Goal: Information Seeking & Learning: Find specific fact

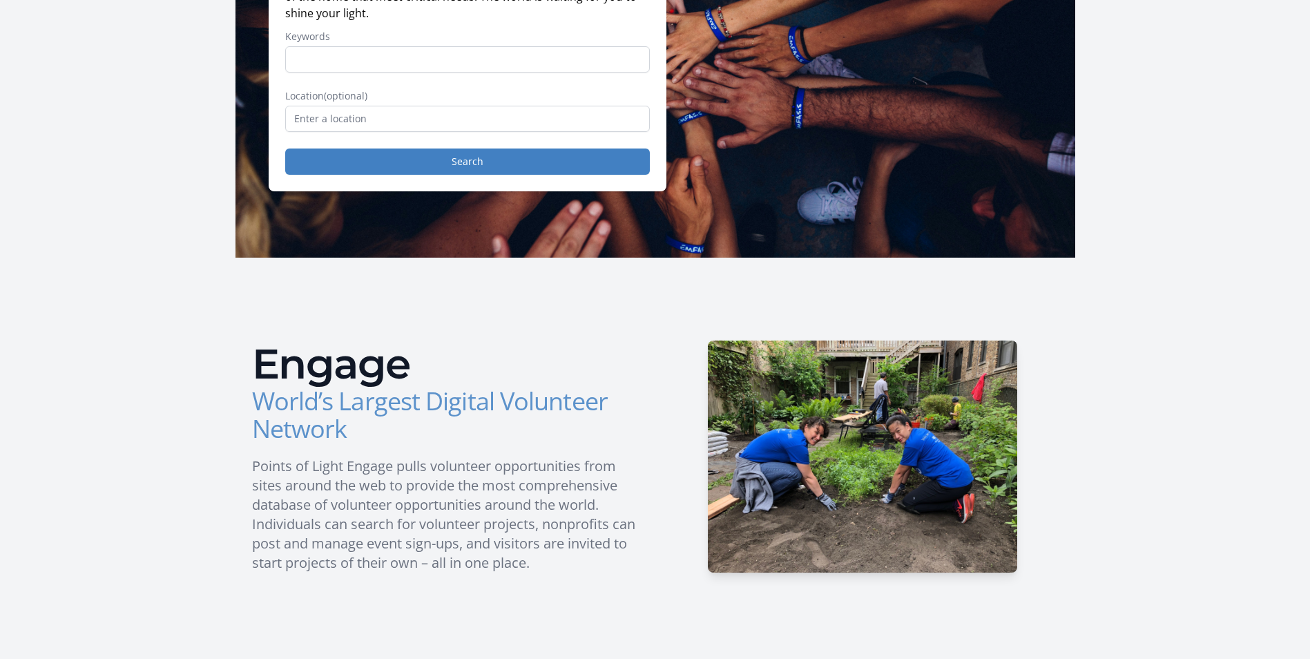
scroll to position [100, 0]
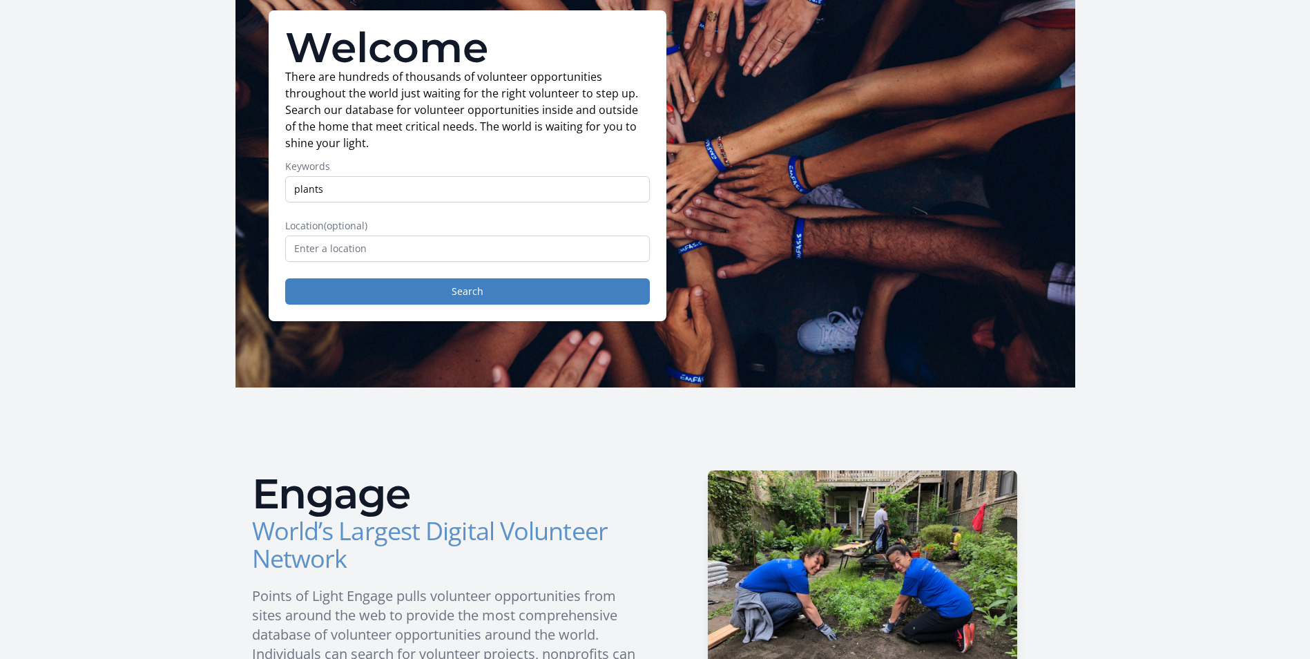
type input "plants"
click at [285, 278] on button "Search" at bounding box center [467, 291] width 365 height 26
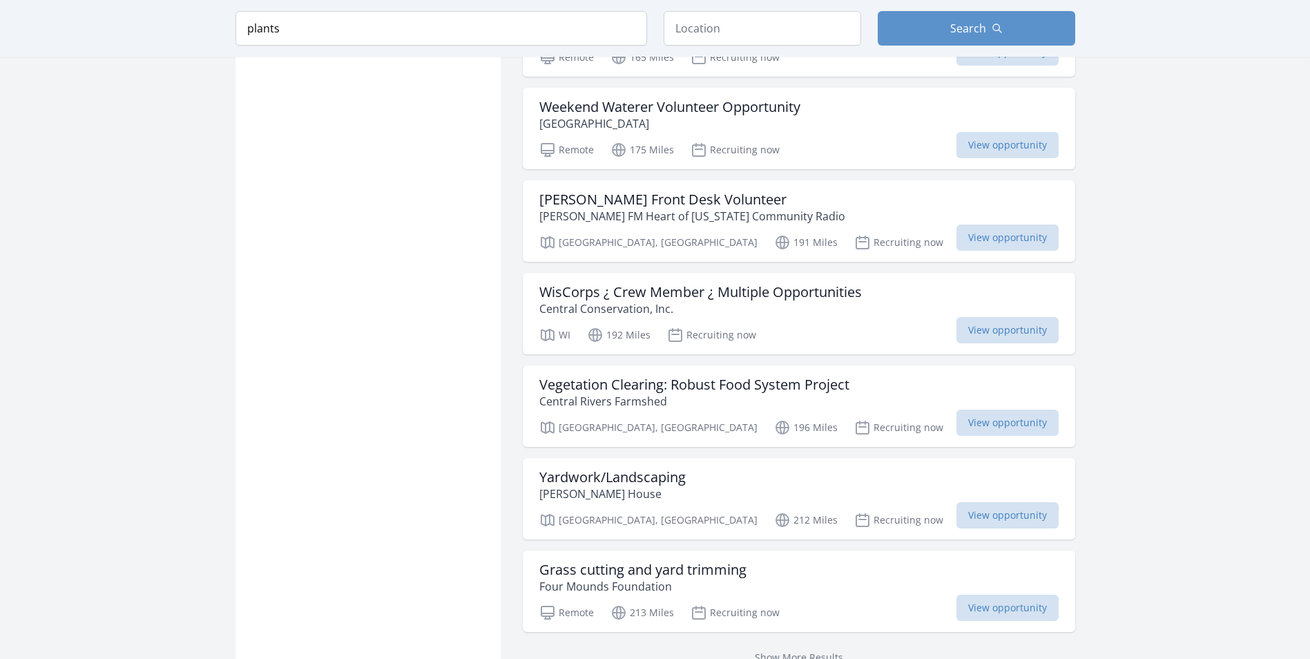
scroll to position [1589, 0]
